Goal: Task Accomplishment & Management: Manage account settings

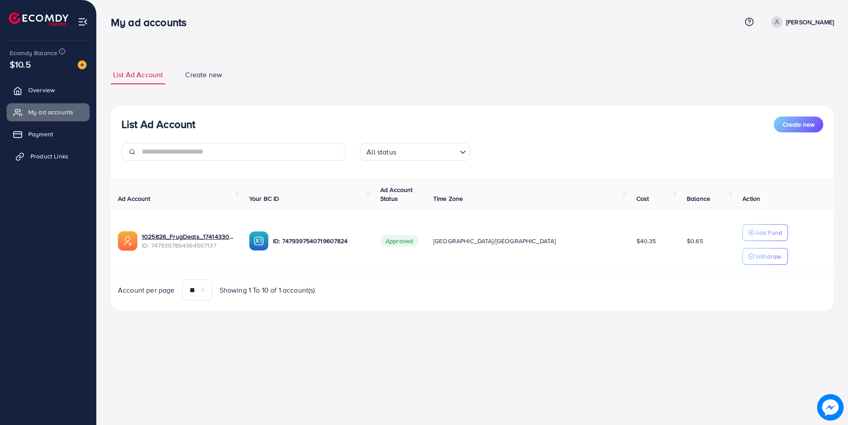
click at [58, 158] on span "Product Links" at bounding box center [49, 156] width 38 height 9
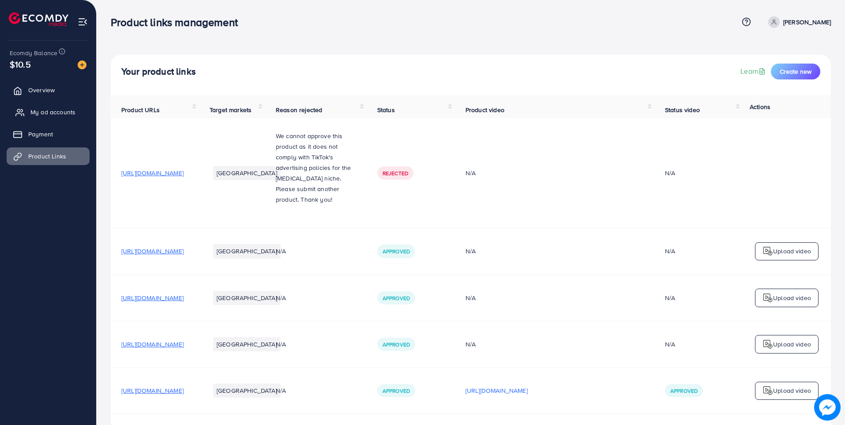
click at [61, 117] on link "My ad accounts" at bounding box center [48, 112] width 83 height 18
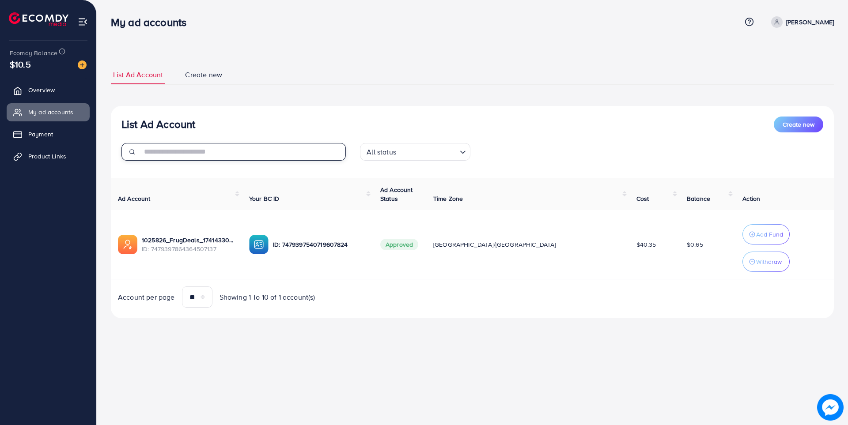
click at [256, 158] on input "text" at bounding box center [244, 152] width 204 height 18
click at [329, 186] on th "Your BC ID" at bounding box center [307, 194] width 131 height 32
click at [373, 196] on th "Your BC ID" at bounding box center [307, 194] width 131 height 32
